Goal: Navigation & Orientation: Find specific page/section

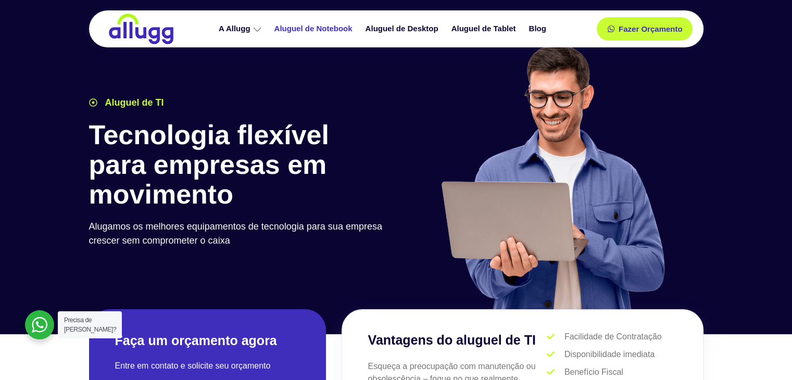
click at [331, 28] on link "Aluguel de Notebook" at bounding box center [314, 29] width 91 height 18
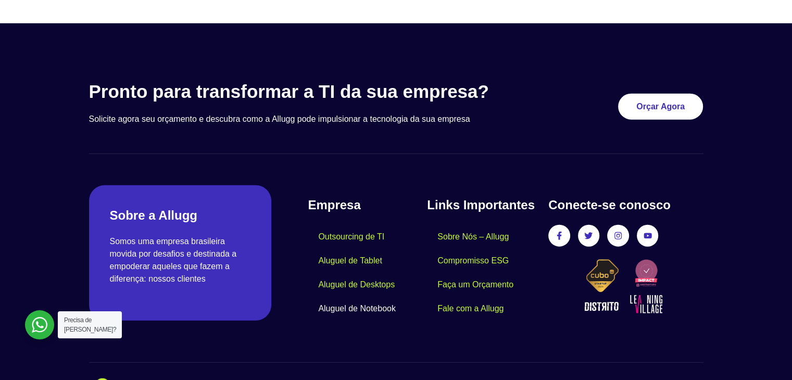
scroll to position [2606, 0]
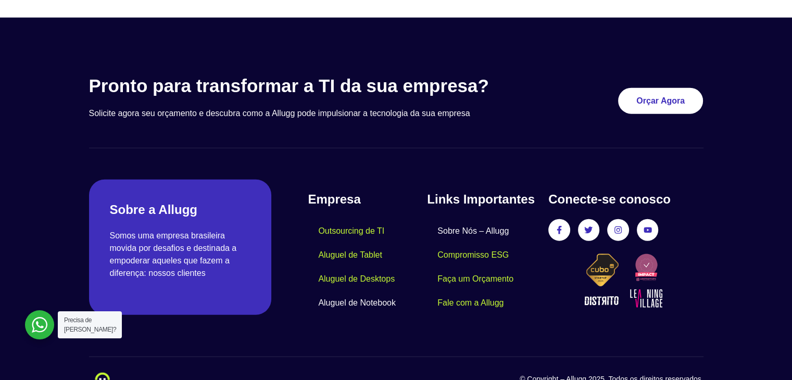
click at [487, 219] on link "Sobre Nós – Allugg" at bounding box center [473, 231] width 92 height 24
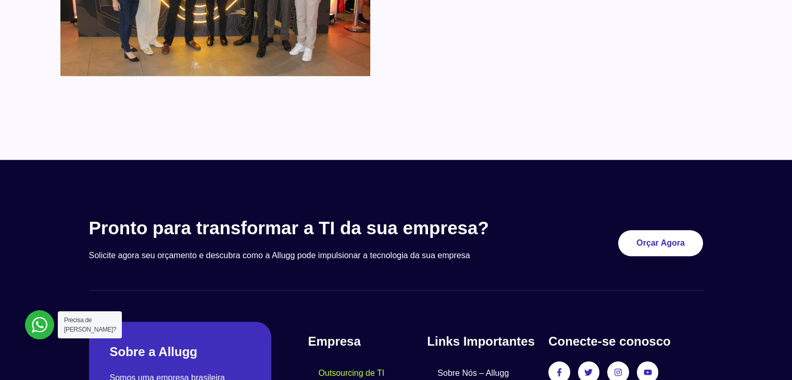
scroll to position [989, 0]
